Goal: Information Seeking & Learning: Learn about a topic

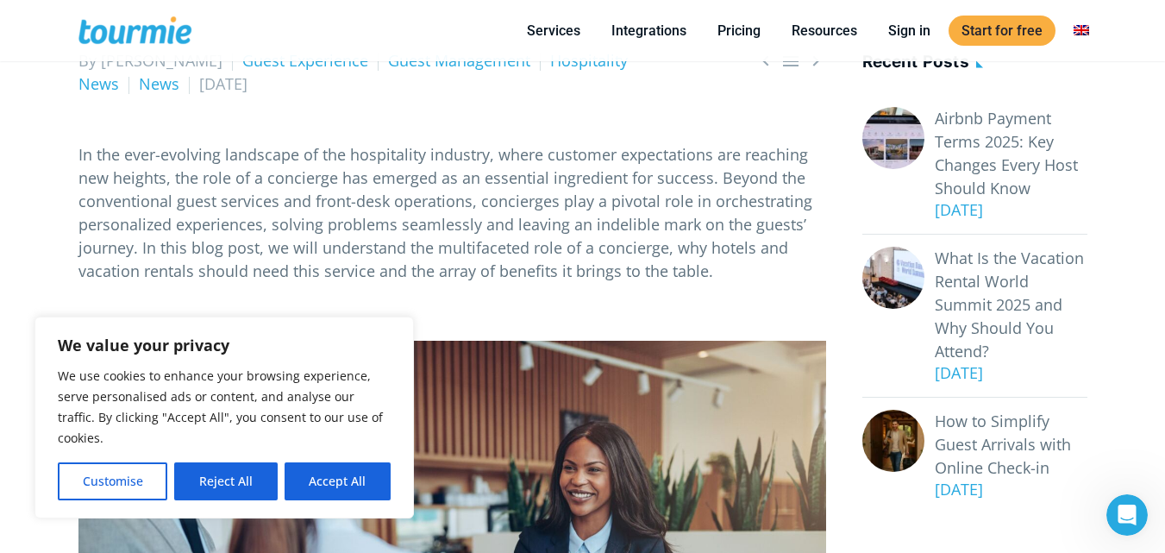
scroll to position [304, 0]
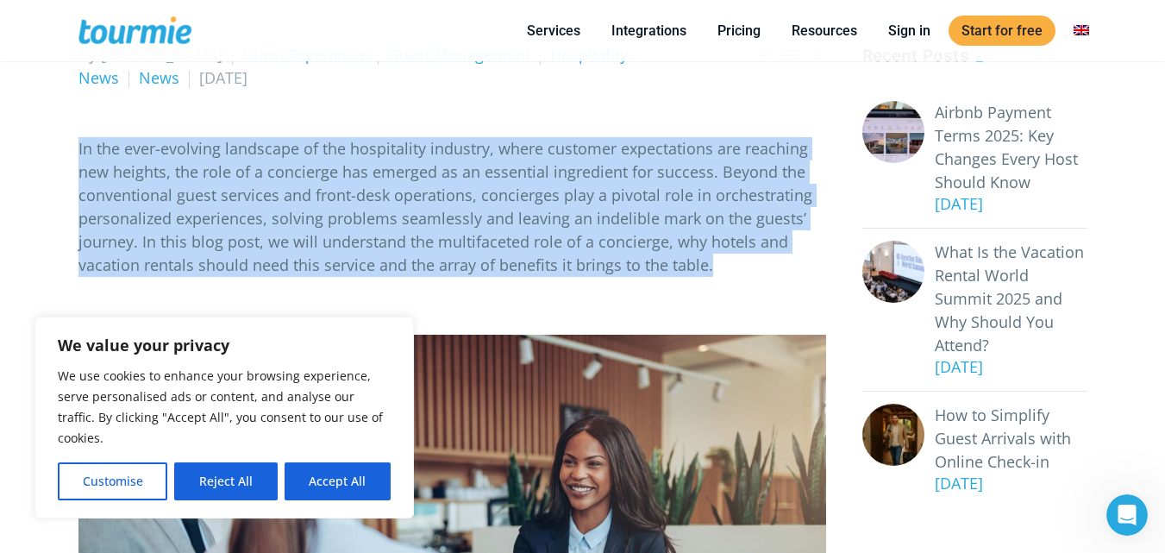
drag, startPoint x: 77, startPoint y: 144, endPoint x: 717, endPoint y: 263, distance: 650.8
copy p "In the ever-evolving landscape of the hospitality industry, where customer expe…"
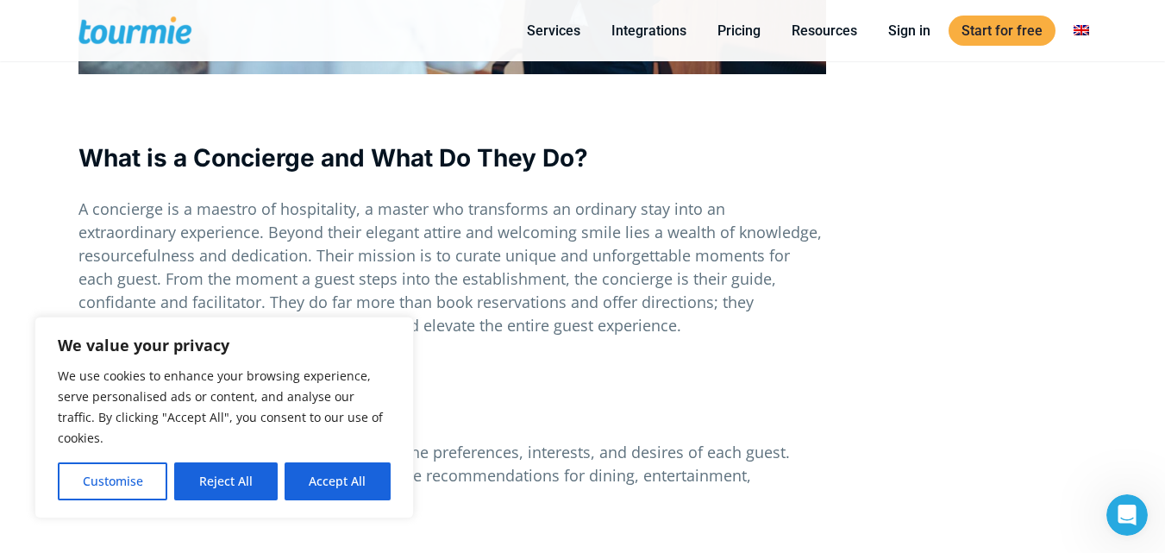
scroll to position [956, 0]
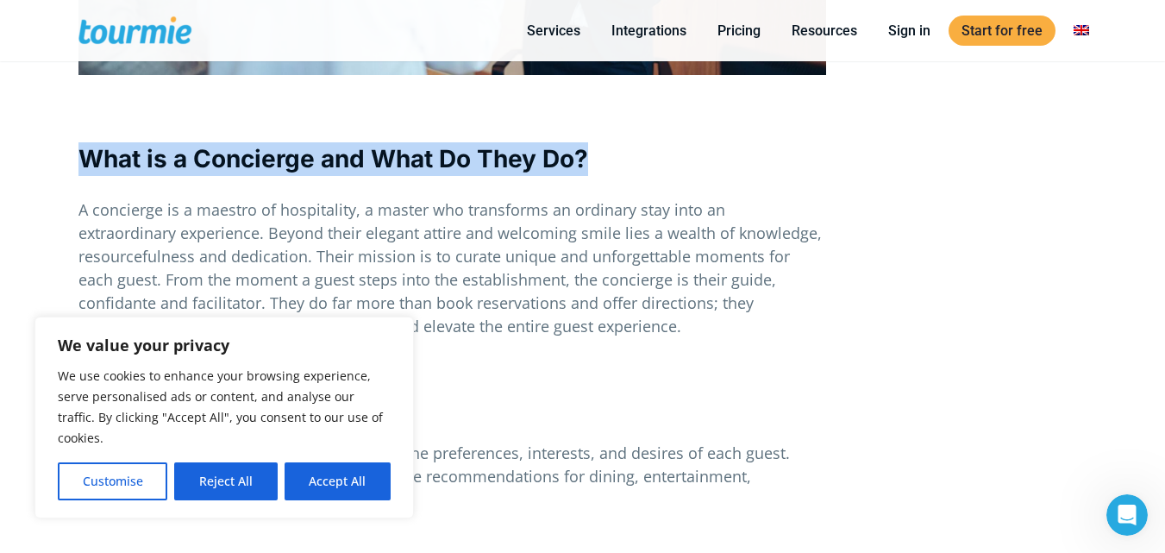
drag, startPoint x: 74, startPoint y: 158, endPoint x: 587, endPoint y: 148, distance: 513.2
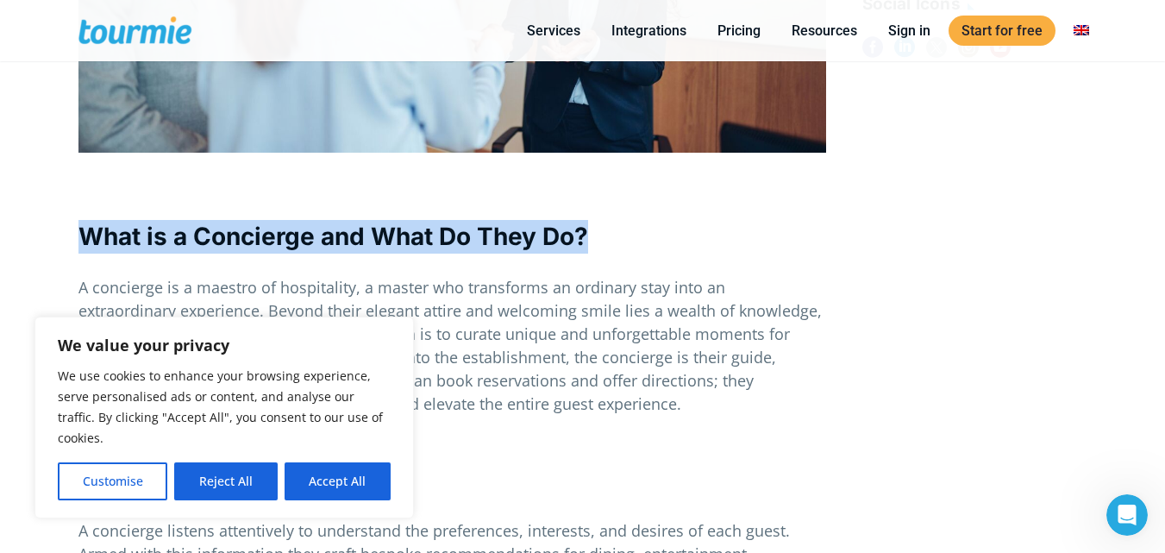
scroll to position [885, 0]
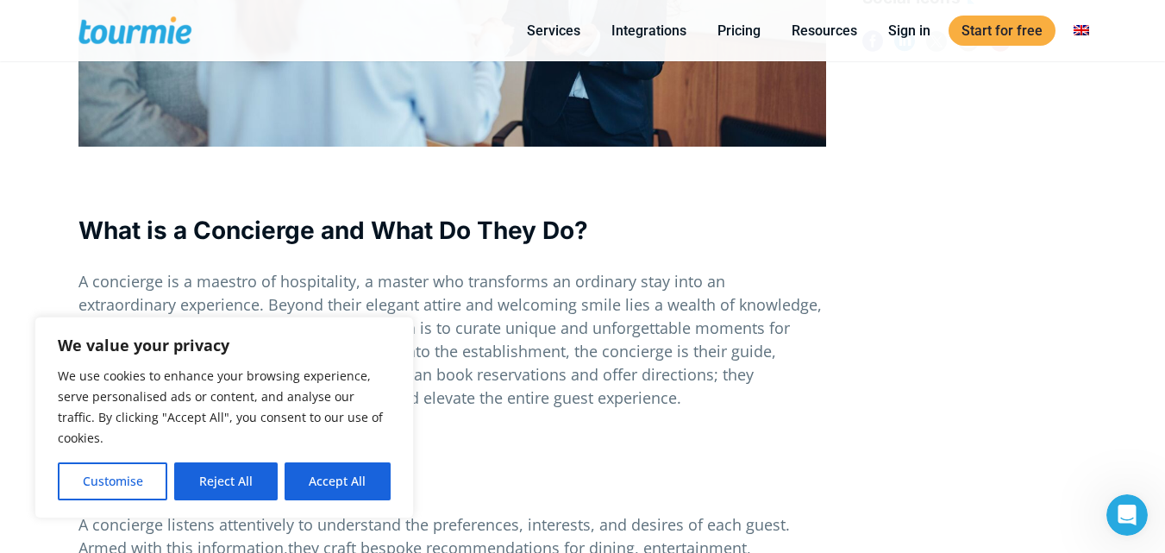
click at [126, 283] on span "A concierge is a maestro of hospitality, a master who transforms an ordinary st…" at bounding box center [449, 339] width 743 height 137
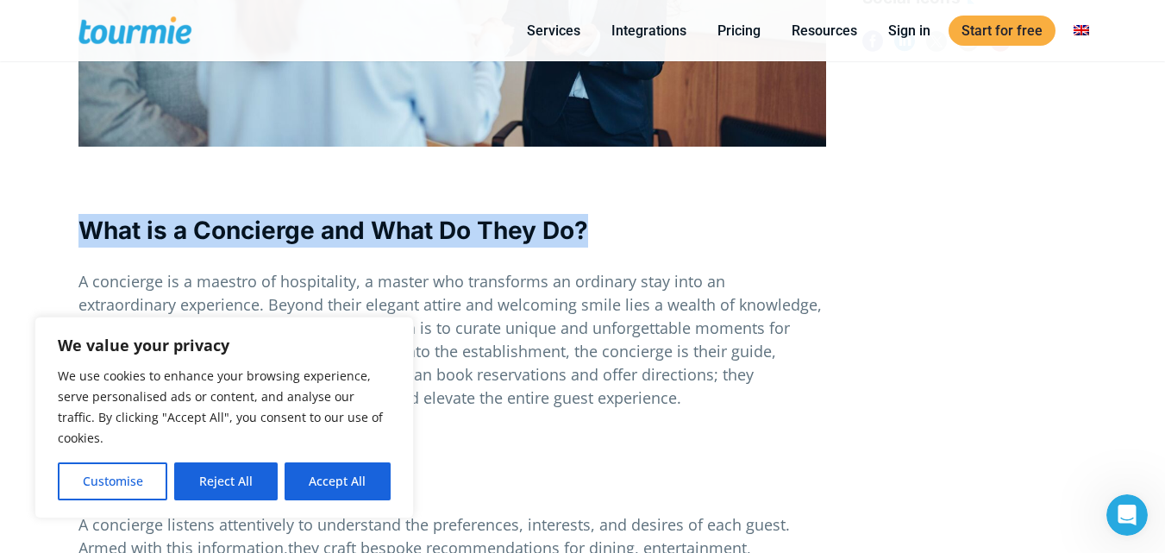
drag, startPoint x: 79, startPoint y: 224, endPoint x: 610, endPoint y: 226, distance: 530.4
copy b "What is a Concierge and What Do They Do?"
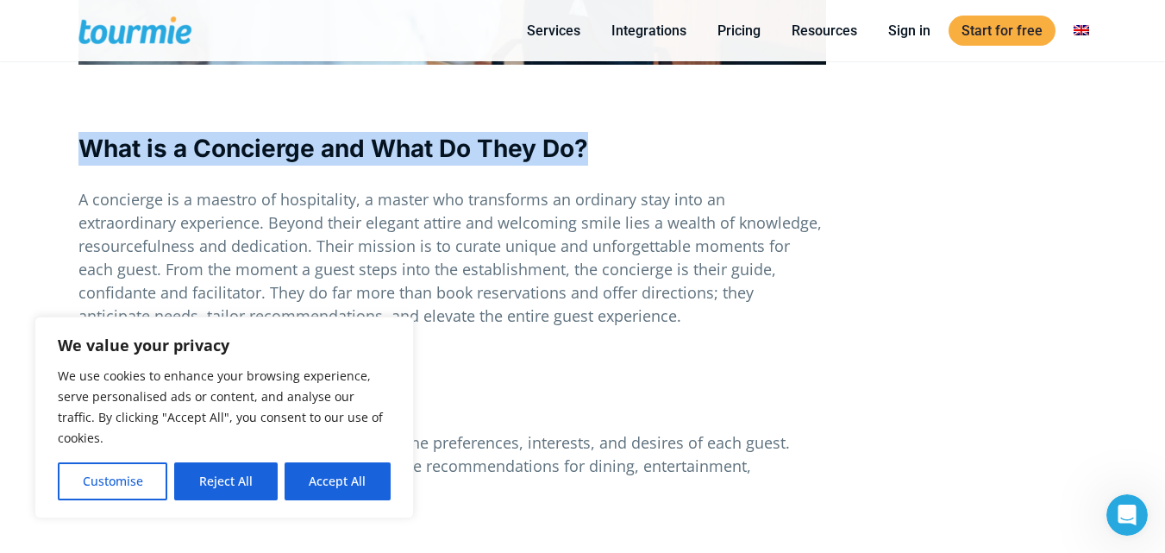
scroll to position [971, 0]
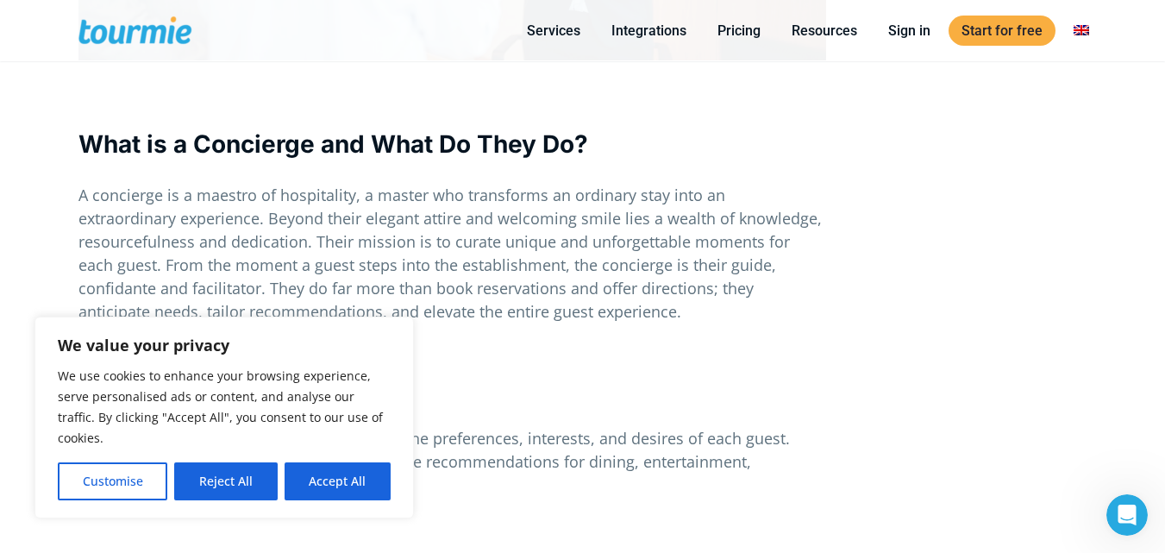
click at [209, 222] on span "A concierge is a maestro of hospitality, a master who transforms an ordinary st…" at bounding box center [449, 253] width 743 height 137
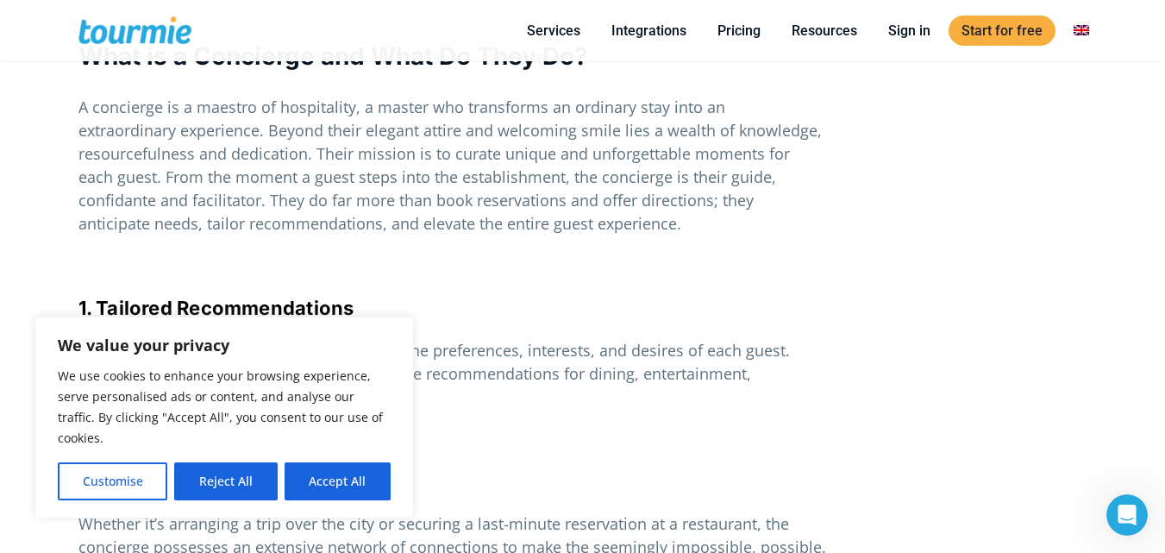
scroll to position [1057, 0]
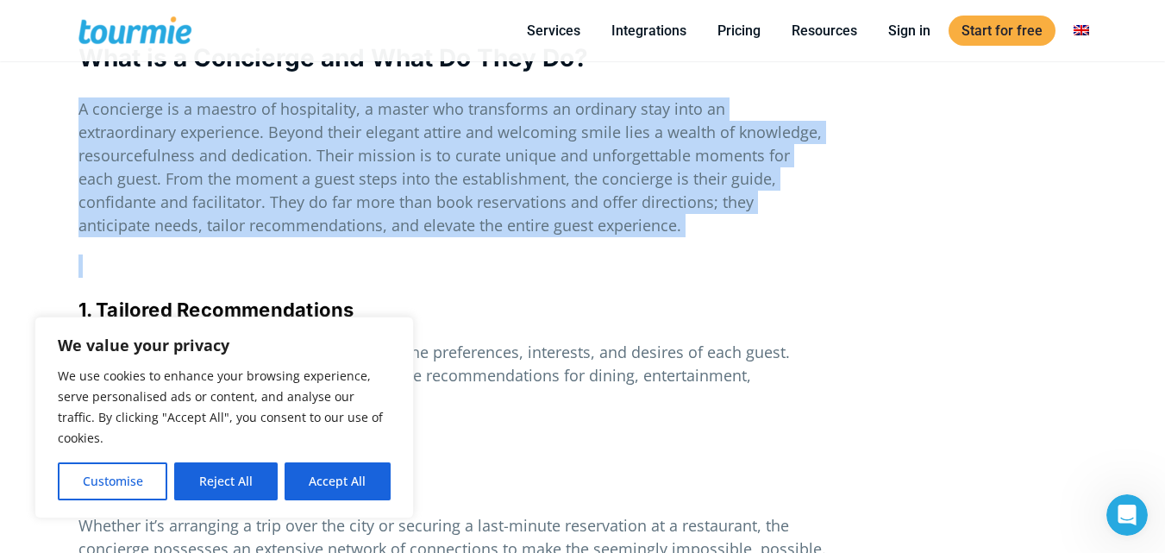
drag, startPoint x: 71, startPoint y: 109, endPoint x: 558, endPoint y: 238, distance: 504.1
copy div "A concierge is a maestro of hospitality, a master who transforms an ordinary st…"
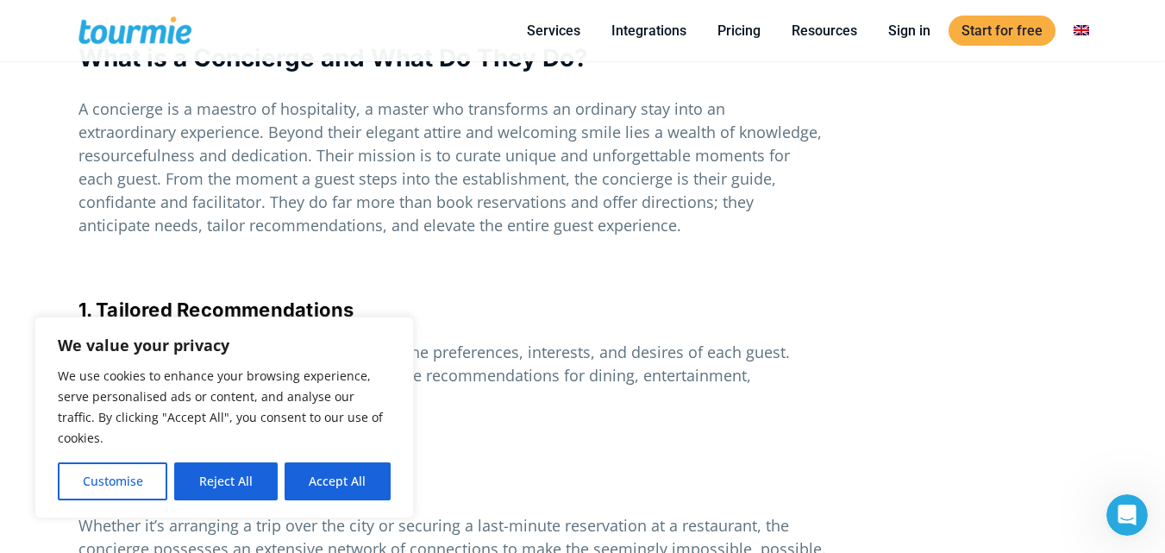
click at [569, 311] on h4 "1. Tailored Recommendations" at bounding box center [452, 310] width 748 height 27
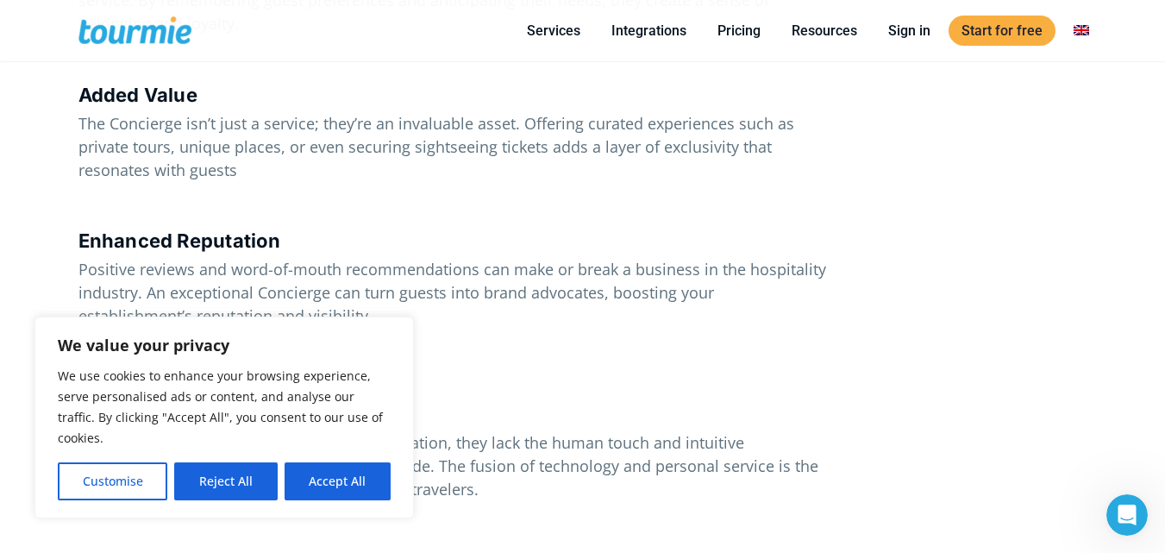
scroll to position [2632, 0]
click at [365, 493] on button "Accept All" at bounding box center [338, 481] width 106 height 38
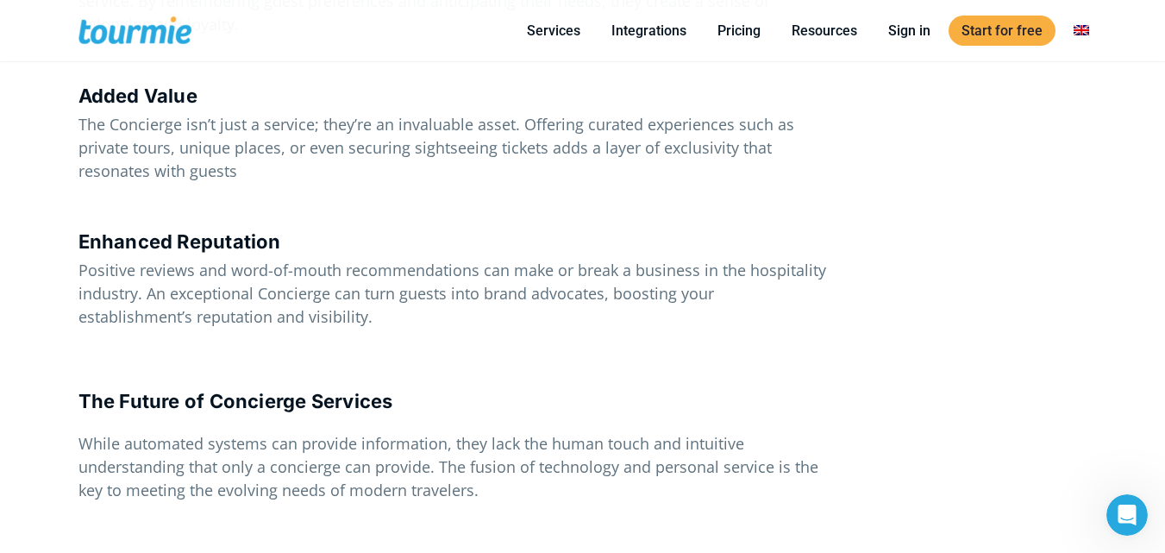
checkbox input "true"
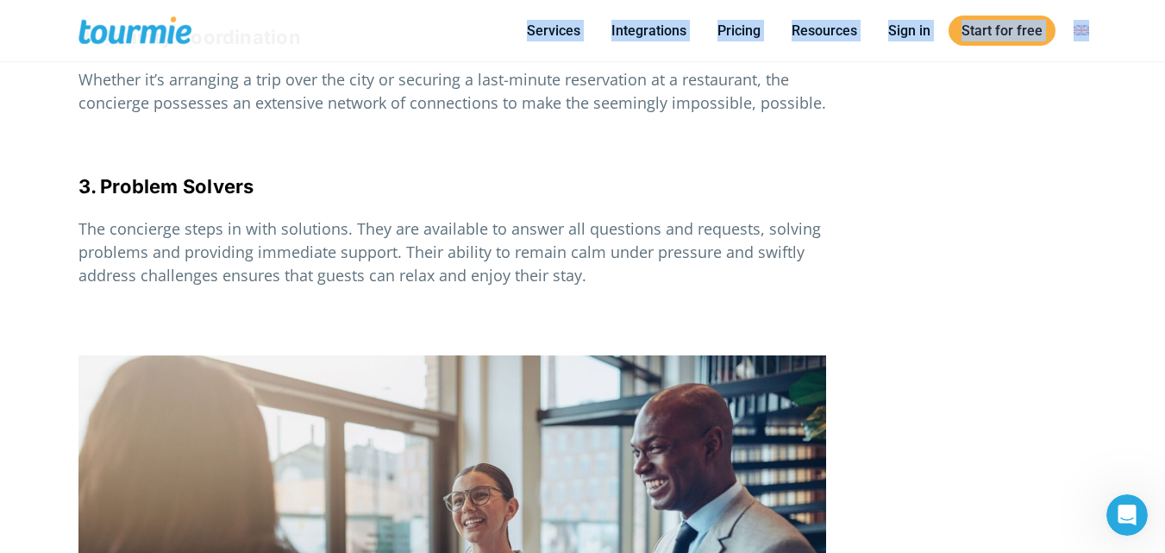
scroll to position [1489, 0]
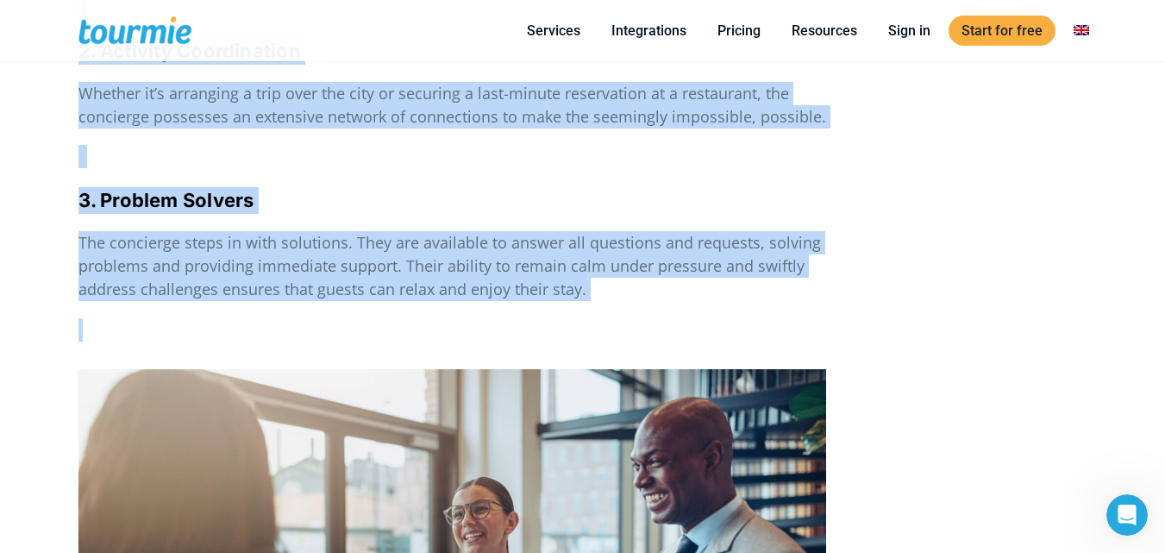
drag, startPoint x: 78, startPoint y: 111, endPoint x: 609, endPoint y: 302, distance: 564.4
click at [609, 302] on div "In the ever-evolving landscape of the hospitality industry, where customer expe…" at bounding box center [452, 516] width 748 height 3129
copy div "1. Tailored Recommendations A concierge listens attentively to understand the p…"
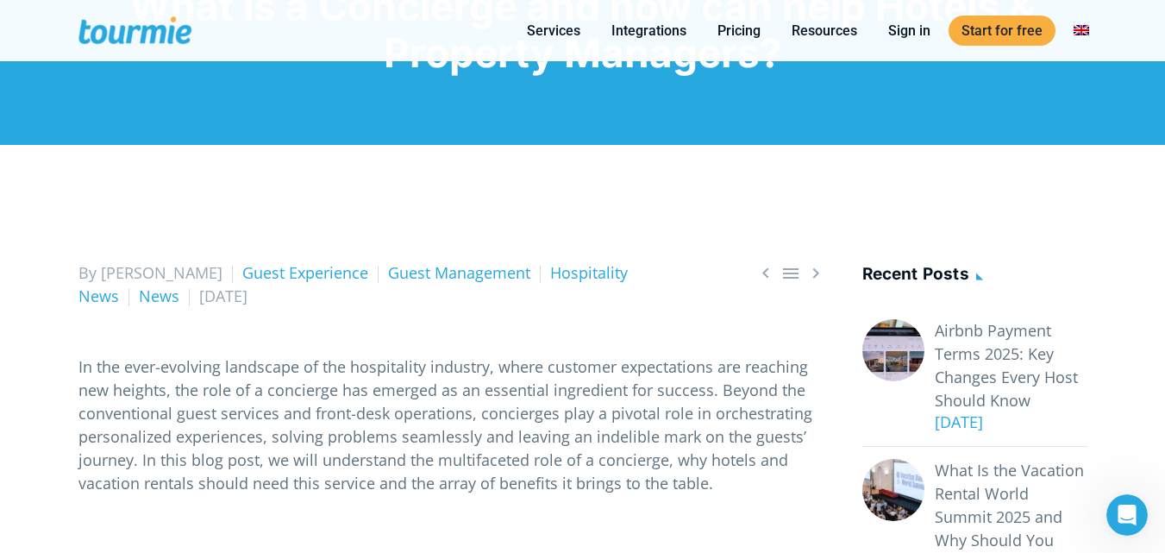
scroll to position [0, 0]
